Goal: Use online tool/utility: Use online tool/utility

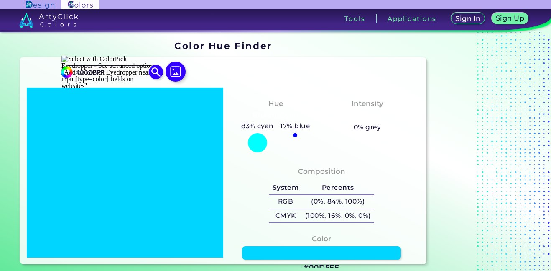
click at [120, 70] on input "#00D5FF" at bounding box center [112, 71] width 78 height 11
type input "#"
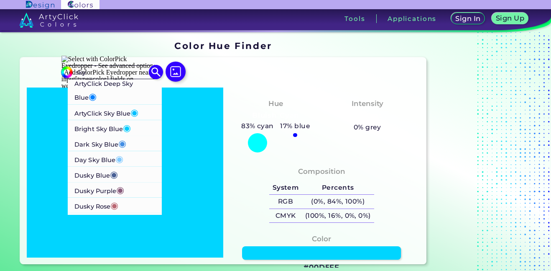
type input "sky"
click at [97, 110] on p "ArtyClick Sky Blue ◉" at bounding box center [106, 111] width 64 height 15
type input "#00bfff"
type input "#00BFFF"
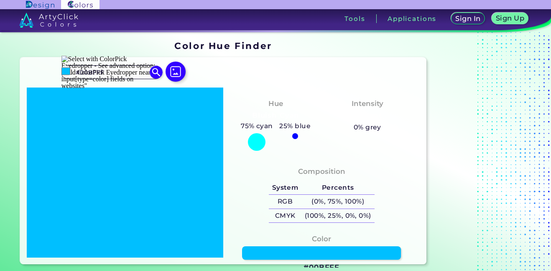
click at [177, 139] on div at bounding box center [125, 172] width 197 height 170
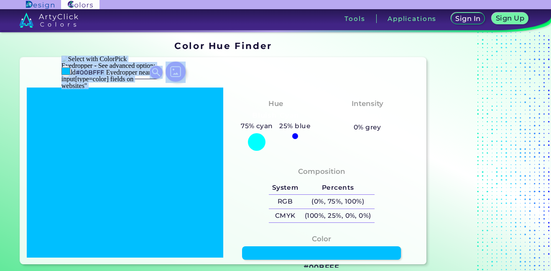
click at [177, 139] on div at bounding box center [125, 172] width 197 height 170
click at [117, 62] on div "#00bfff #00BFFF ArtyClick Deep Sky Blue ◉ ArtyClick Sky Blue ◉ Bright Sky Blue …" at bounding box center [223, 160] width 407 height 207
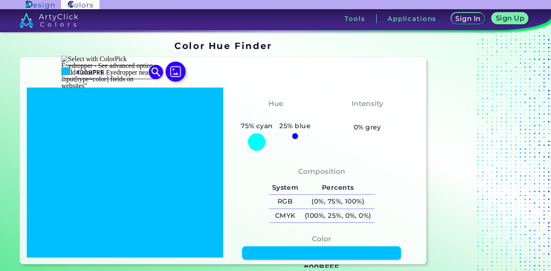
click at [68, 69] on input "#00bfff" at bounding box center [66, 71] width 10 height 10
click at [162, 137] on div at bounding box center [125, 172] width 197 height 170
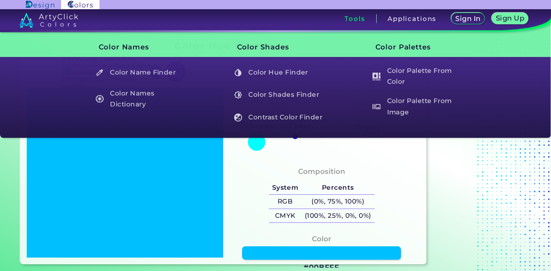
click at [356, 19] on h3 "Tools" at bounding box center [355, 18] width 20 height 6
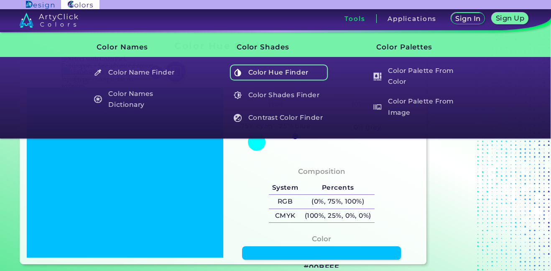
click at [253, 77] on h5 "Color Hue Finder" at bounding box center [279, 72] width 98 height 16
